Goal: Use online tool/utility: Use online tool/utility

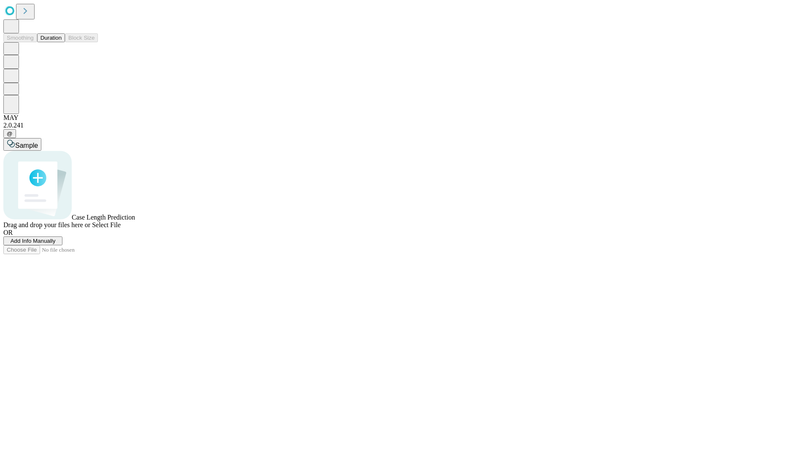
click at [62, 42] on button "Duration" at bounding box center [51, 37] width 28 height 9
click at [56, 244] on span "Add Info Manually" at bounding box center [33, 240] width 45 height 6
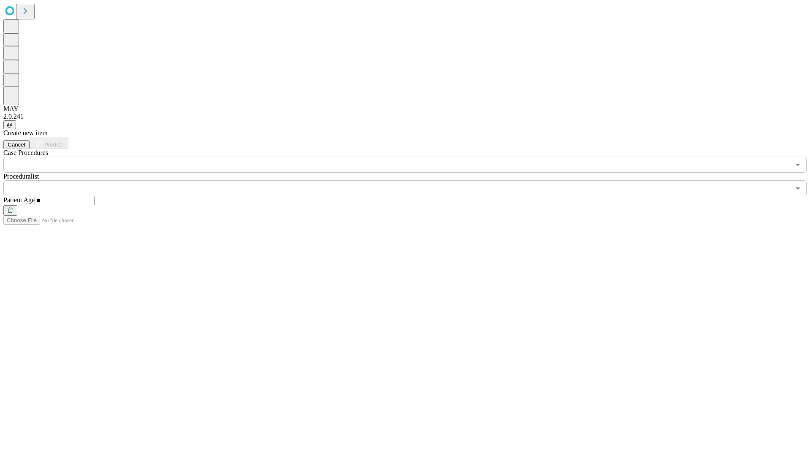
type input "**"
click at [411, 180] on input "text" at bounding box center [396, 188] width 787 height 16
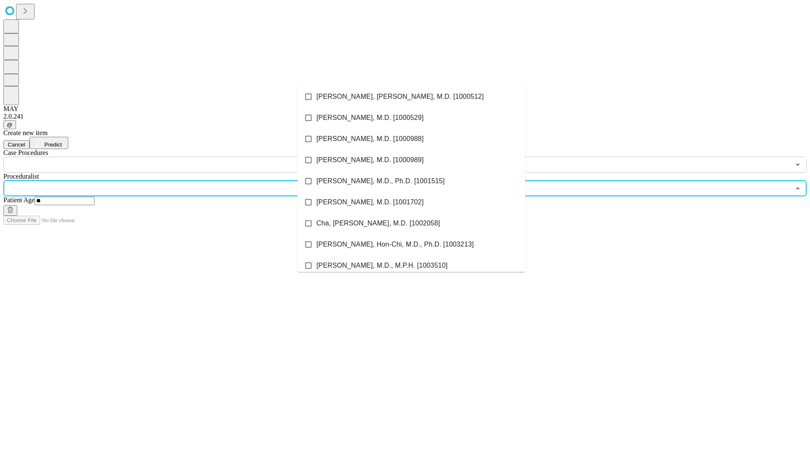
click at [411, 97] on li "[PERSON_NAME], [PERSON_NAME], M.D. [1000512]" at bounding box center [411, 96] width 228 height 21
click at [177, 156] on input "text" at bounding box center [396, 164] width 787 height 16
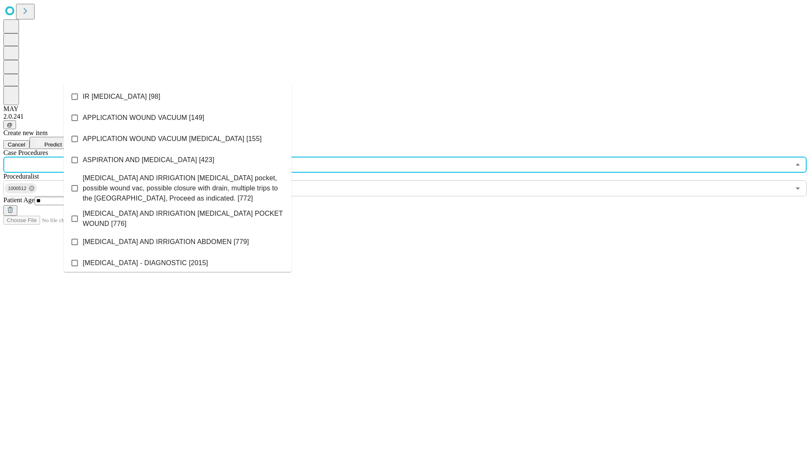
click at [178, 97] on li "IR [MEDICAL_DATA] [98]" at bounding box center [178, 96] width 228 height 21
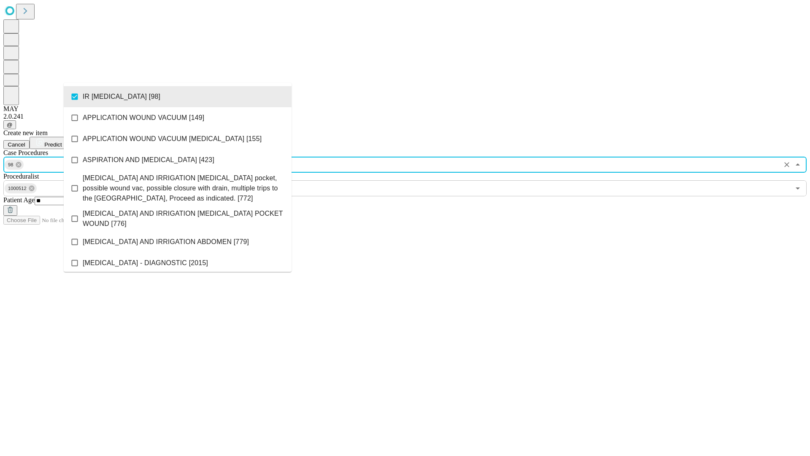
click at [62, 141] on span "Predict" at bounding box center [52, 144] width 17 height 6
